Goal: Task Accomplishment & Management: Complete application form

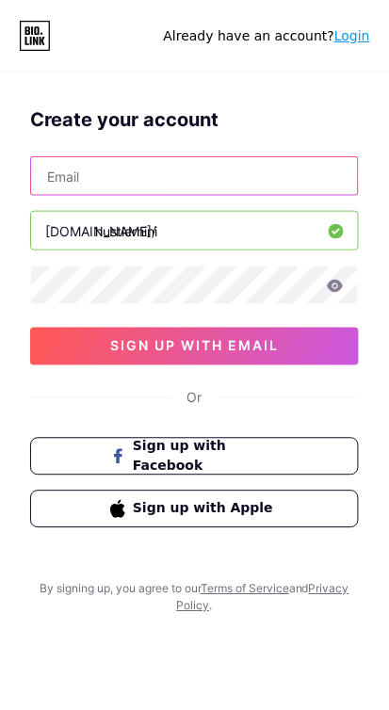
click at [179, 171] on input "text" at bounding box center [194, 176] width 327 height 38
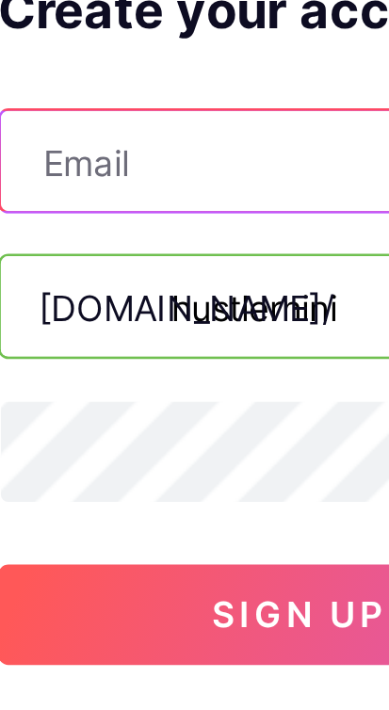
type input "[EMAIL_ADDRESS][DOMAIN_NAME]"
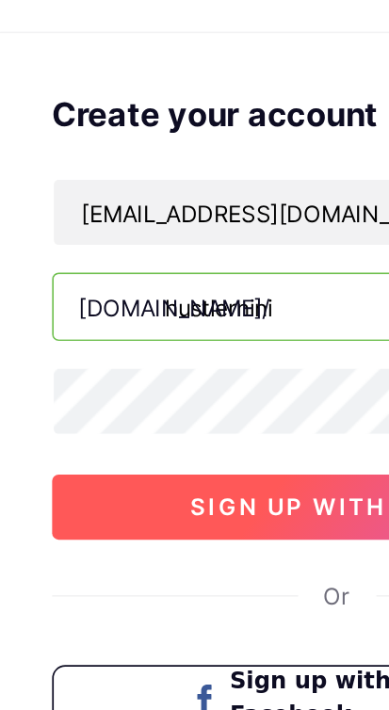
click at [165, 349] on span "sign up with email" at bounding box center [194, 346] width 169 height 16
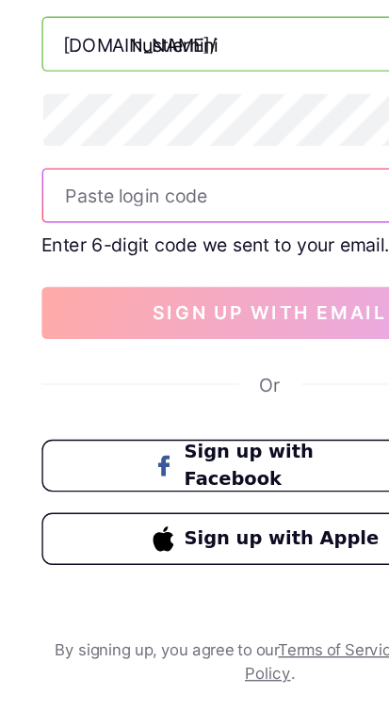
click at [139, 339] on input "text" at bounding box center [194, 340] width 327 height 38
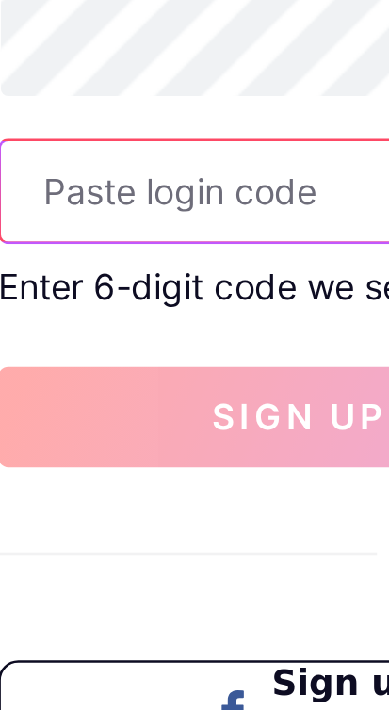
click at [101, 341] on input "text" at bounding box center [194, 340] width 327 height 38
paste input "910063"
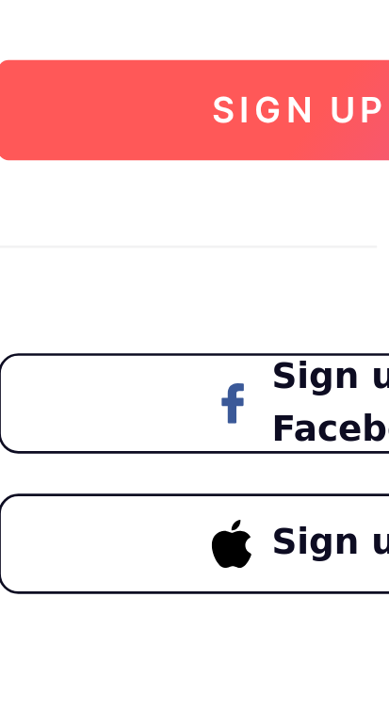
type input "910063"
click at [111, 422] on span "sign up with email" at bounding box center [194, 424] width 169 height 16
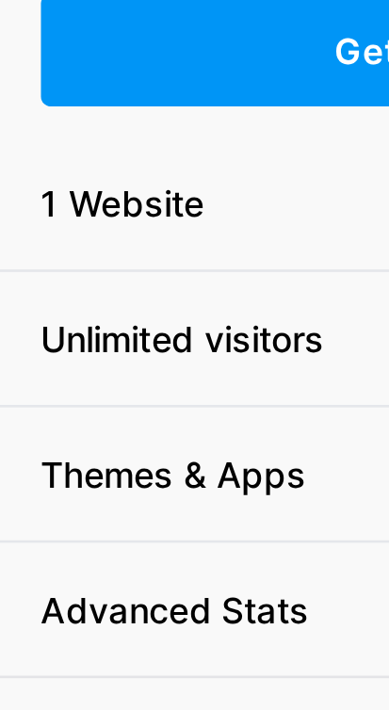
click at [138, 367] on li "Unlimited visitors" at bounding box center [195, 380] width 342 height 51
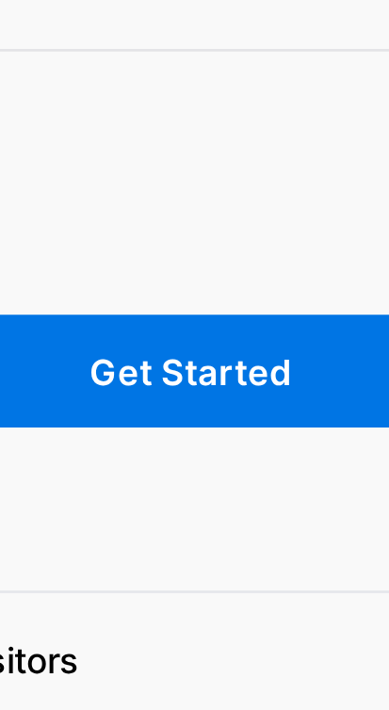
click at [213, 270] on span "Get Started" at bounding box center [194, 272] width 76 height 16
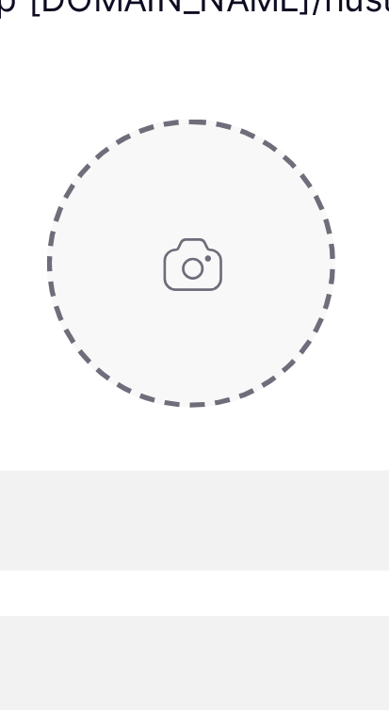
click at [203, 225] on input "file" at bounding box center [194, 231] width 105 height 105
type input "C:\fakepath\184c599c-02ee-4f6d-977a-a64a03262dd7-1_all_20817.jpg"
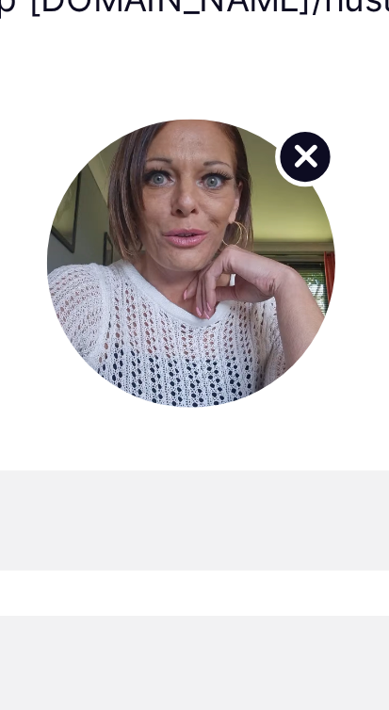
click at [230, 192] on circle at bounding box center [237, 191] width 21 height 21
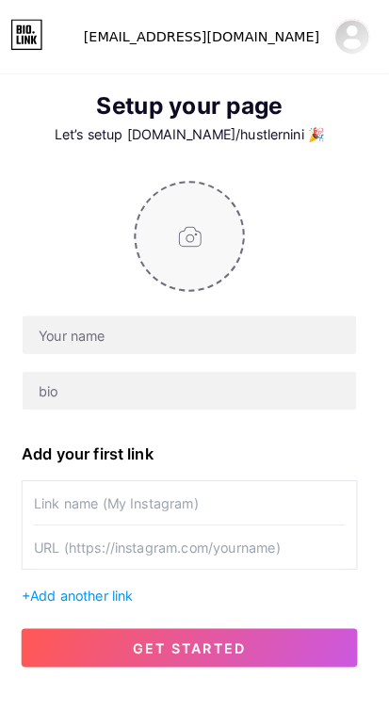
click at [212, 203] on input "file" at bounding box center [194, 231] width 105 height 105
click at [198, 236] on input "file" at bounding box center [194, 231] width 105 height 105
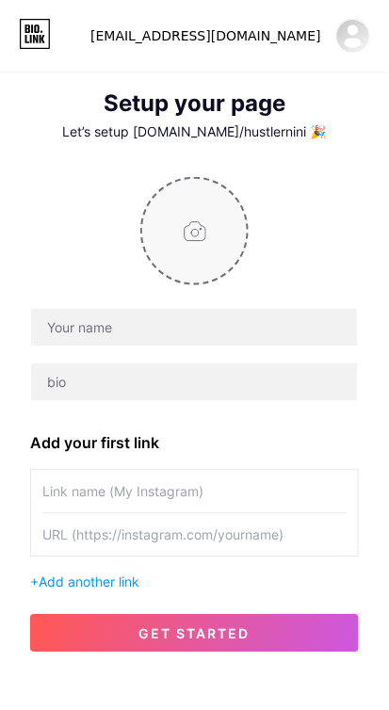
click at [217, 239] on input "file" at bounding box center [194, 231] width 105 height 105
type input "C:\fakepath\1000060868.png"
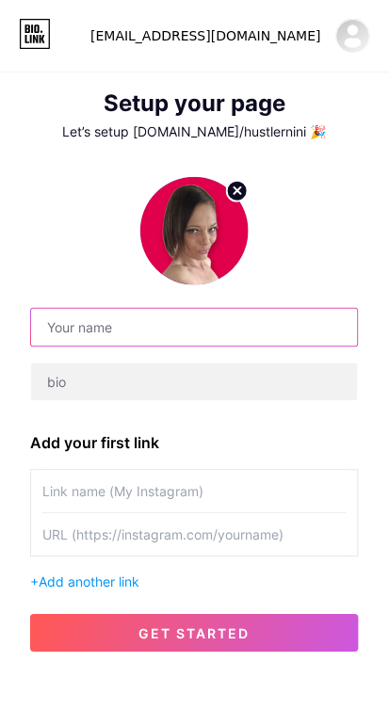
click at [204, 330] on input "text" at bounding box center [194, 328] width 327 height 38
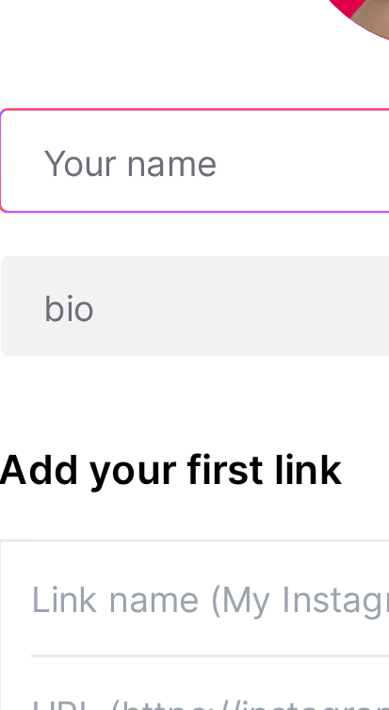
type input "N"
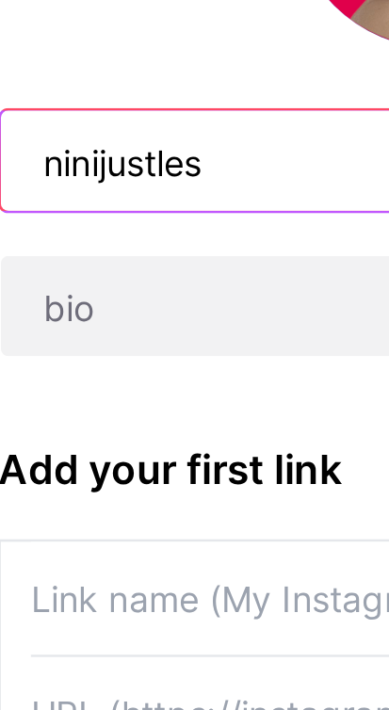
click at [73, 323] on input "ninijustles" at bounding box center [194, 328] width 327 height 38
click at [150, 333] on input "ninihustles" at bounding box center [194, 328] width 327 height 38
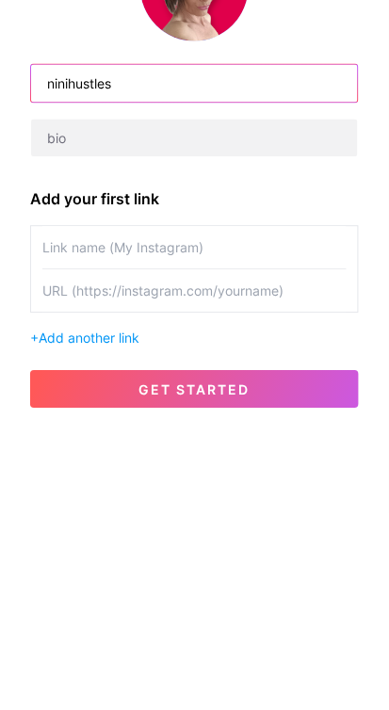
scroll to position [47, 0]
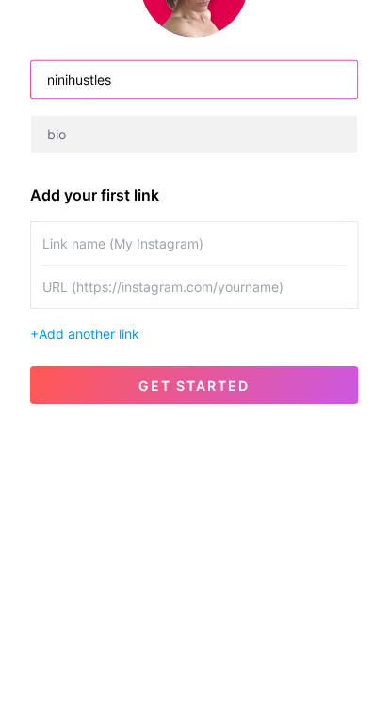
type input "ninihustles"
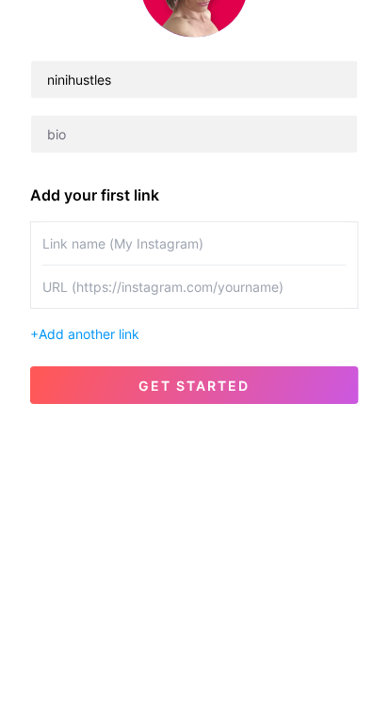
click at [195, 440] on input "text" at bounding box center [194, 445] width 304 height 42
